Goal: Information Seeking & Learning: Learn about a topic

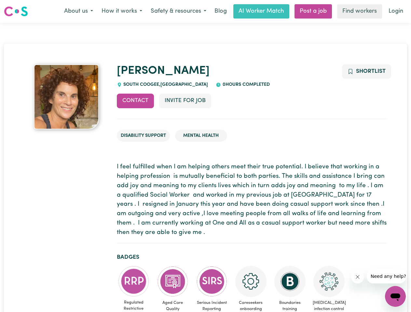
click at [78, 11] on button "About us" at bounding box center [78, 12] width 37 height 14
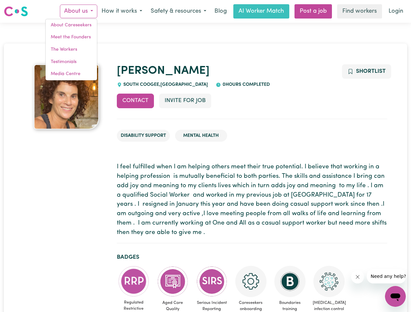
click at [121, 11] on button "How it works" at bounding box center [121, 12] width 49 height 14
click at [178, 11] on button "Safety & resources" at bounding box center [178, 12] width 64 height 14
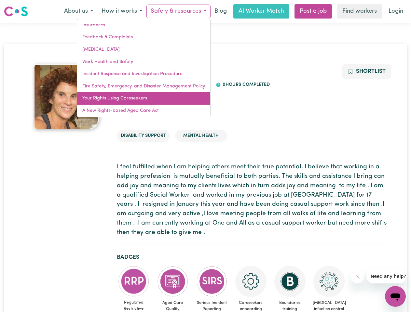
click at [135, 101] on link "Your Rights Using Careseekers" at bounding box center [143, 98] width 133 height 12
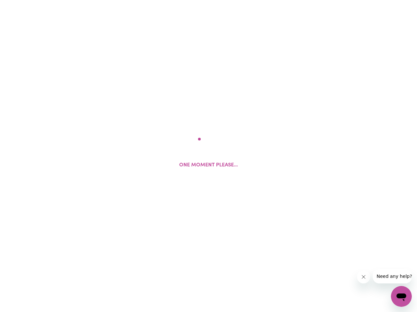
click at [185, 0] on html "One moment please..." at bounding box center [208, 0] width 417 height 0
click at [366, 0] on html at bounding box center [208, 0] width 417 height 0
click at [134, 0] on html at bounding box center [208, 0] width 417 height 0
click at [173, 0] on html at bounding box center [208, 0] width 417 height 0
